Goal: Download file/media

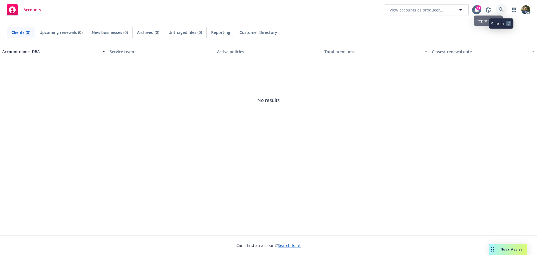
click at [499, 8] on icon at bounding box center [501, 9] width 5 height 5
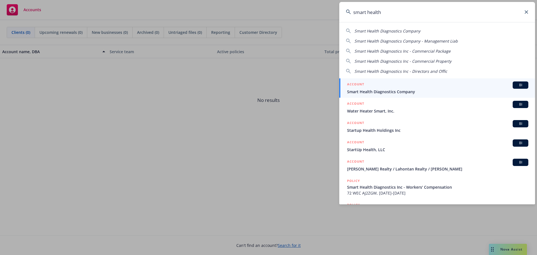
type input "smart health"
click at [374, 88] on div "ACCOUNT BI Smart Health Diagnostics Company" at bounding box center [437, 87] width 181 height 13
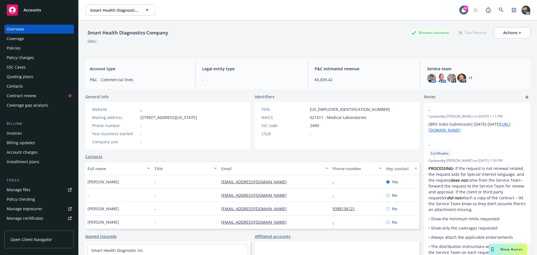
click at [51, 46] on div "Policies" at bounding box center [39, 48] width 65 height 9
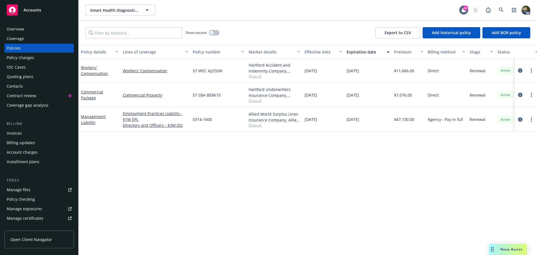
click at [89, 50] on div "Policy details" at bounding box center [96, 52] width 31 height 6
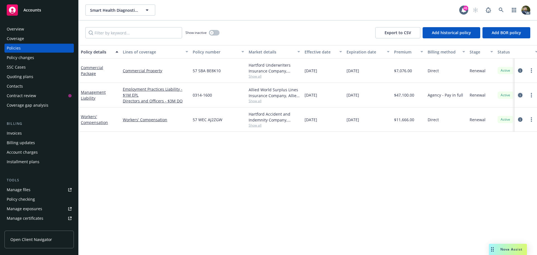
click at [517, 94] on link "circleInformation" at bounding box center [520, 95] width 7 height 7
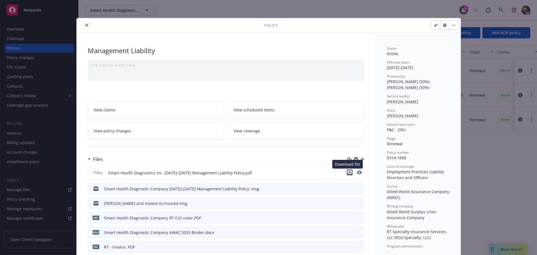
click at [348, 172] on icon "download file" at bounding box center [350, 172] width 4 height 4
